Goal: Task Accomplishment & Management: Manage account settings

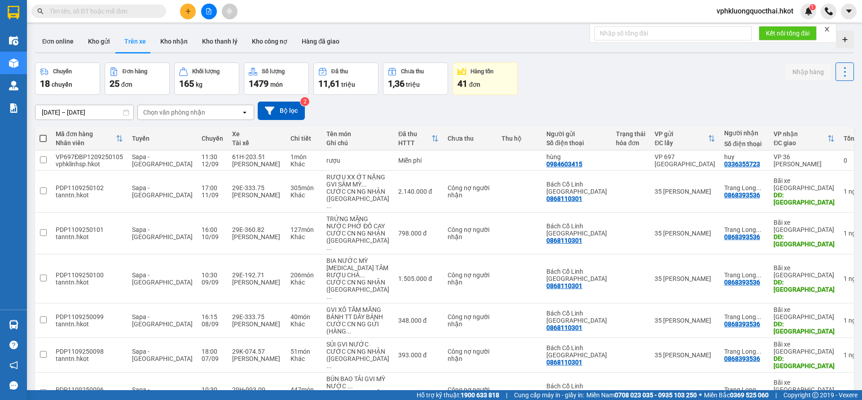
click at [90, 85] on div "18 chuyến" at bounding box center [67, 83] width 55 height 13
click at [68, 36] on button "Đơn online" at bounding box center [58, 42] width 46 height 22
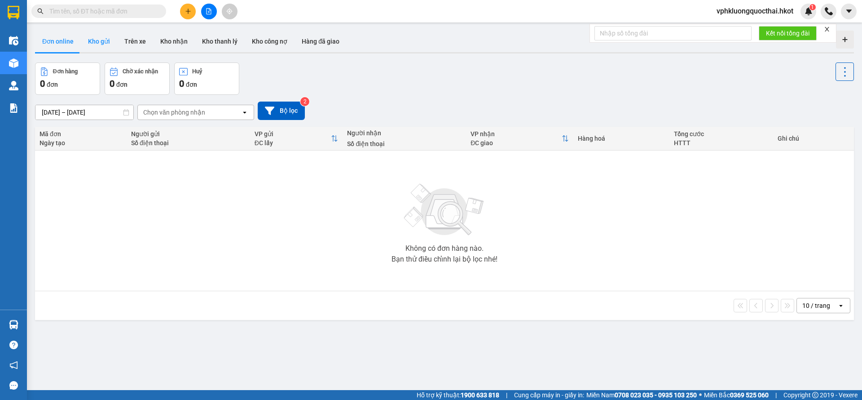
click at [84, 41] on button "Kho gửi" at bounding box center [99, 42] width 36 height 22
type input "[DATE] – [DATE]"
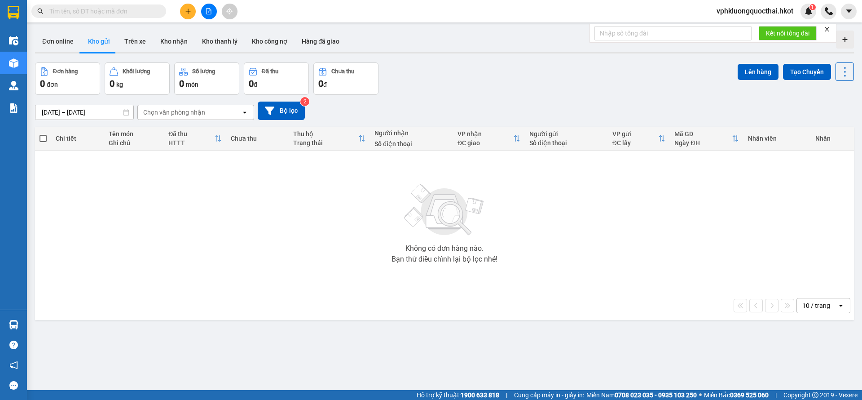
click at [114, 44] on button "Kho gửi" at bounding box center [99, 42] width 36 height 22
click at [138, 41] on button "Trên xe" at bounding box center [135, 42] width 36 height 22
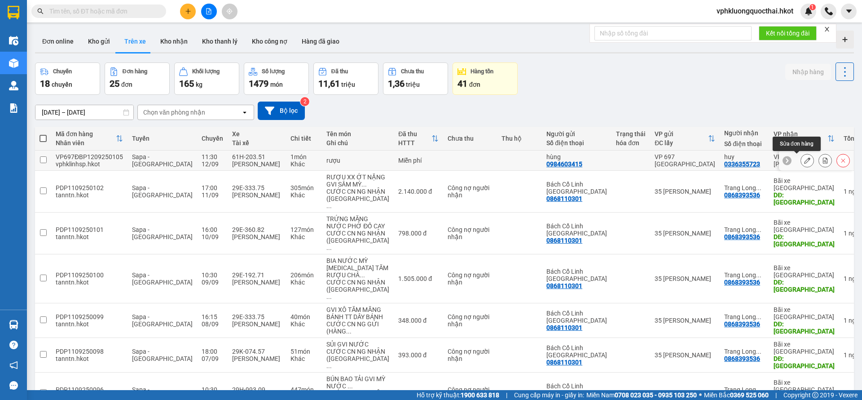
click at [804, 160] on icon at bounding box center [807, 160] width 6 height 6
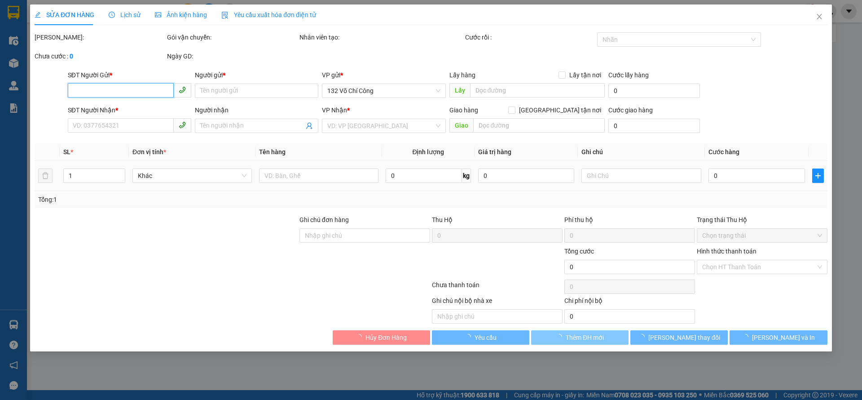
type input "0984603415"
type input "hùng"
type input "0336355723"
type input "huy"
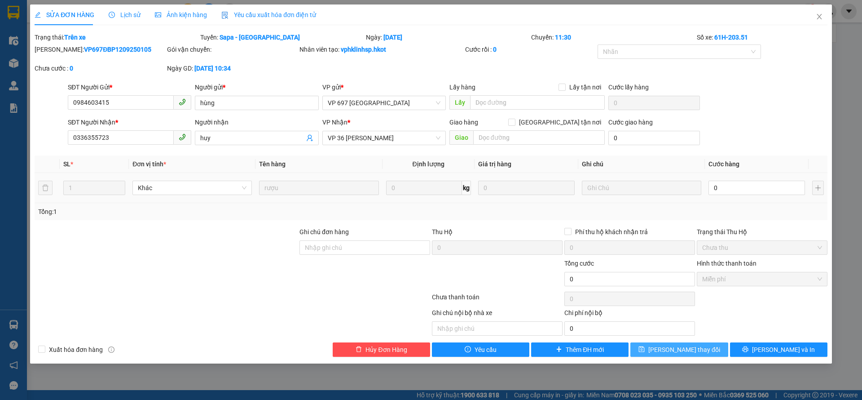
click at [702, 349] on button "[PERSON_NAME] thay đổi" at bounding box center [679, 349] width 97 height 14
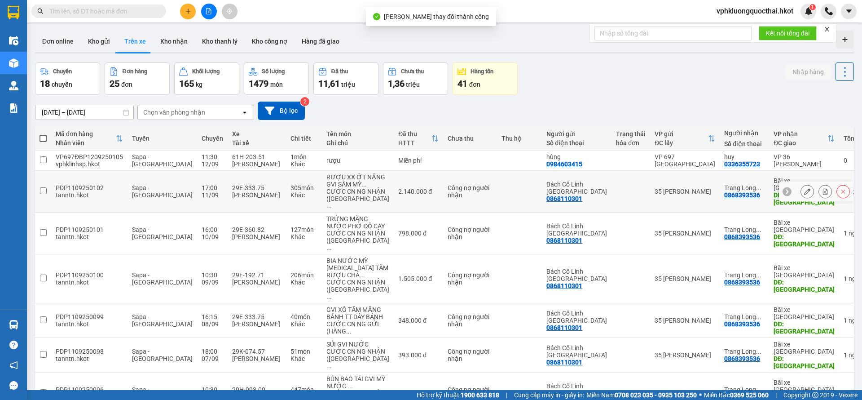
click at [801, 195] on button at bounding box center [807, 192] width 13 height 16
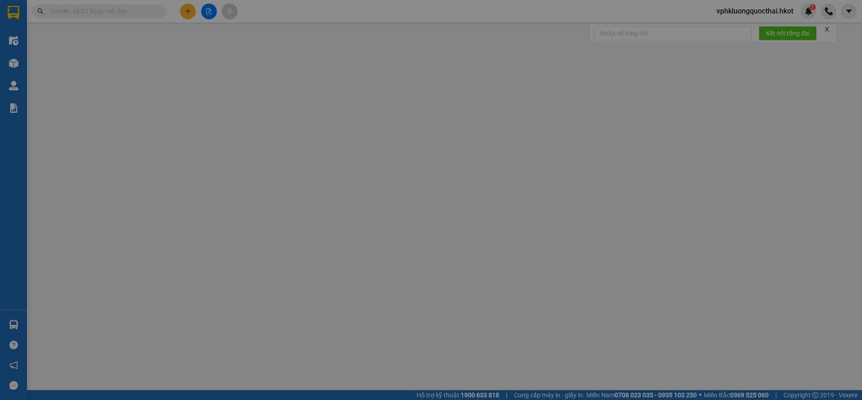
type input "0868110301"
type input "Bách Cổ Linh [GEOGRAPHIC_DATA]"
type input "0868393536"
type input "Trang Long Biên ([GEOGRAPHIC_DATA])"
type input "[GEOGRAPHIC_DATA]"
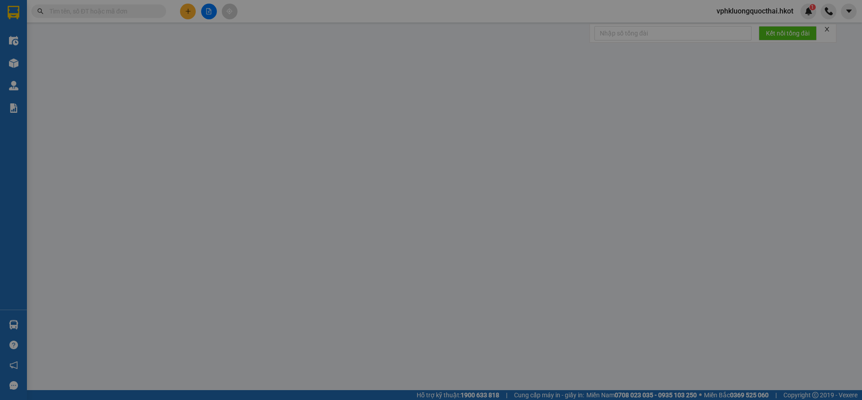
type input "2.140.000"
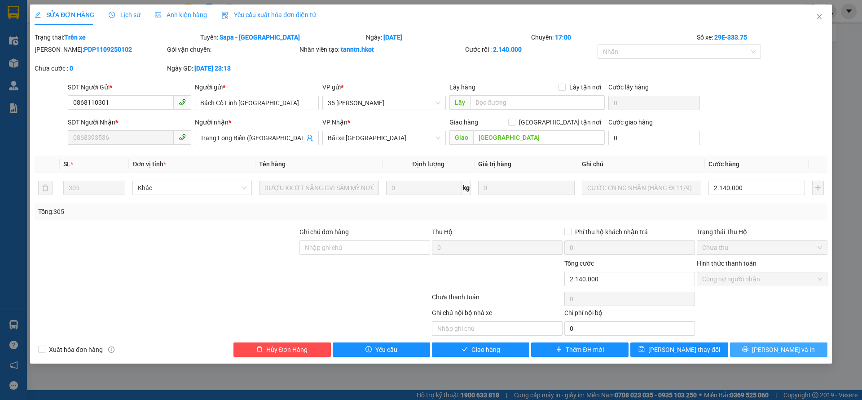
click at [776, 353] on span "[PERSON_NAME] và In" at bounding box center [783, 349] width 63 height 10
